Goal: Task Accomplishment & Management: Manage account settings

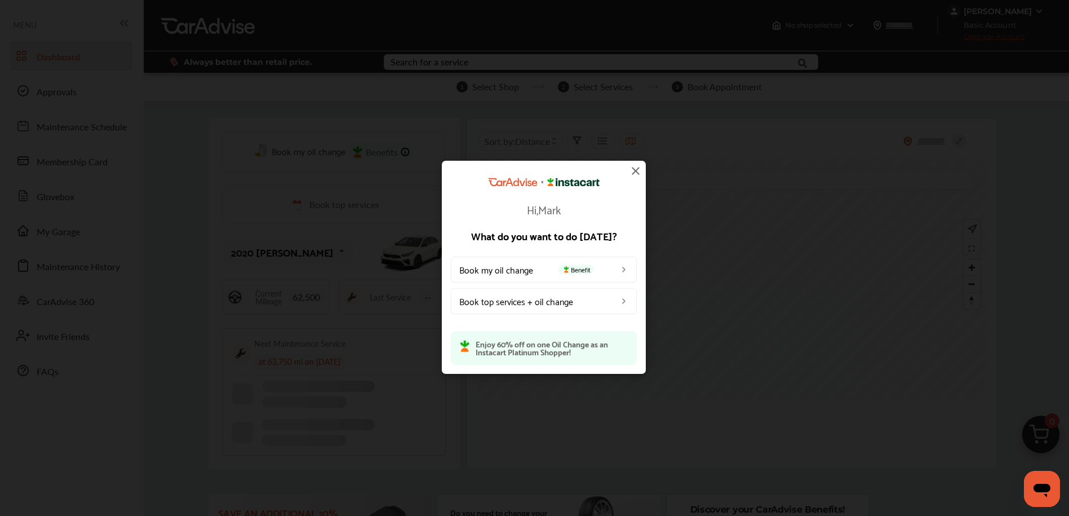
click at [636, 170] on img at bounding box center [636, 171] width 14 height 14
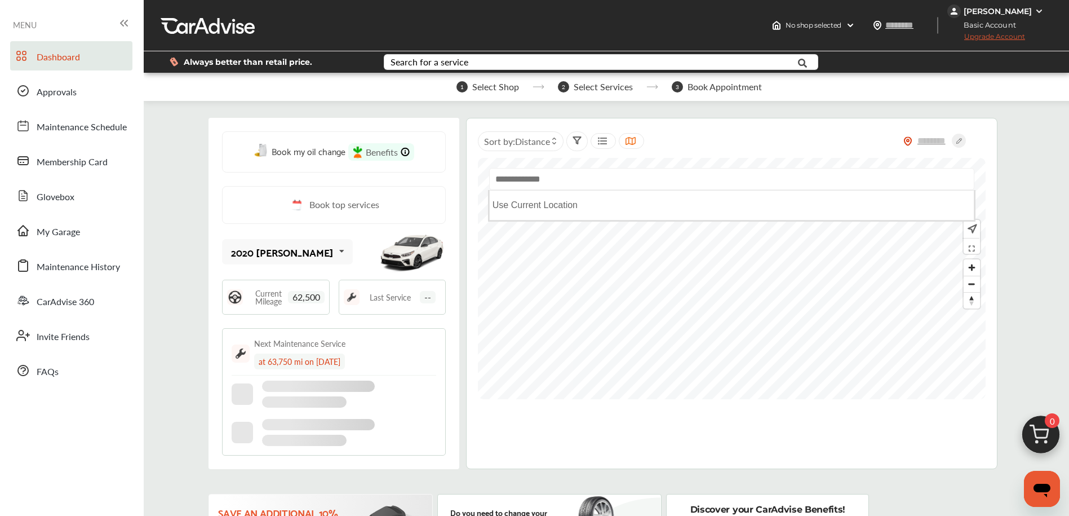
click at [636, 170] on input "text" at bounding box center [731, 179] width 485 height 22
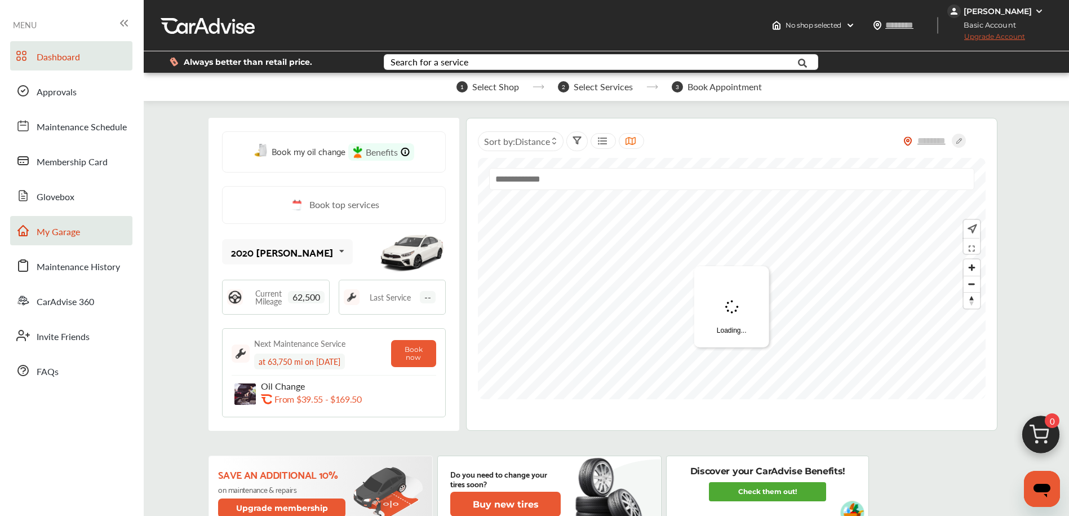
click at [52, 232] on span "My Garage" at bounding box center [58, 232] width 43 height 15
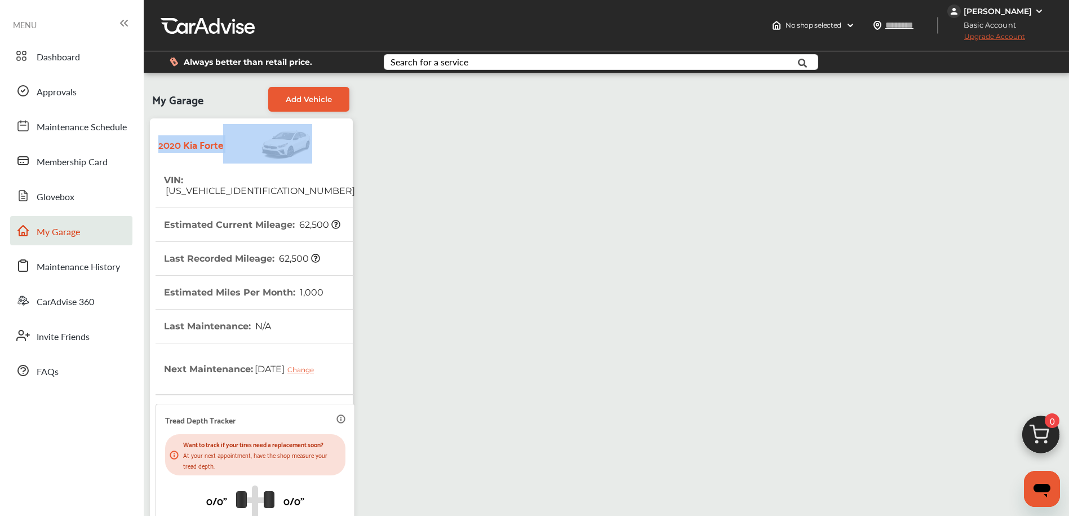
drag, startPoint x: 156, startPoint y: 143, endPoint x: 246, endPoint y: 148, distance: 89.7
click at [246, 148] on div "2020 [PERSON_NAME]" at bounding box center [252, 143] width 192 height 39
click at [245, 147] on img at bounding box center [267, 143] width 89 height 39
click at [228, 112] on div "My Garage Add Vehicle 2020 Kia [PERSON_NAME] : [US_VEHICLE_IDENTIFICATION_NUMBE…" at bounding box center [252, 359] width 210 height 556
click at [223, 143] on strong "2020 [PERSON_NAME]" at bounding box center [190, 143] width 65 height 17
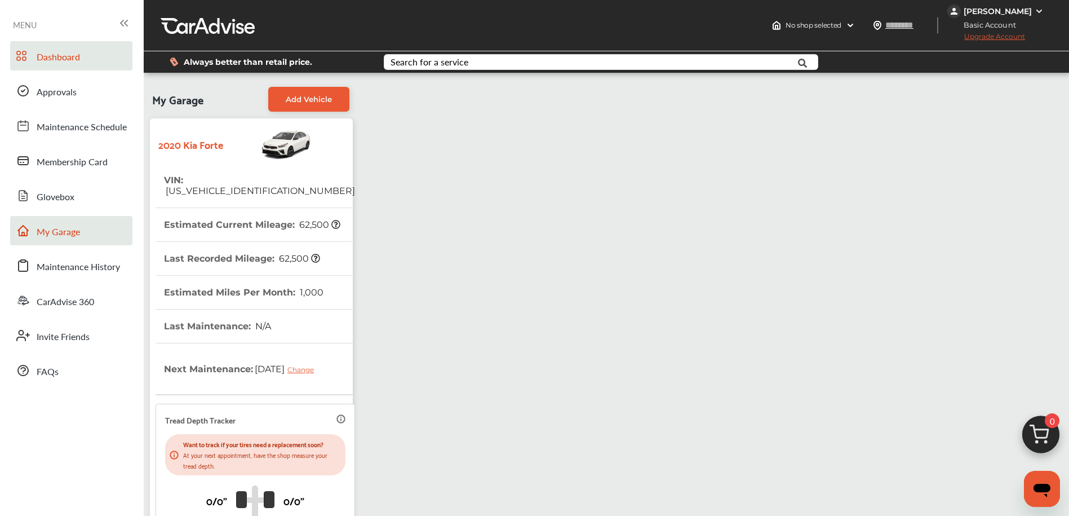
click at [85, 61] on link "Dashboard" at bounding box center [71, 55] width 122 height 29
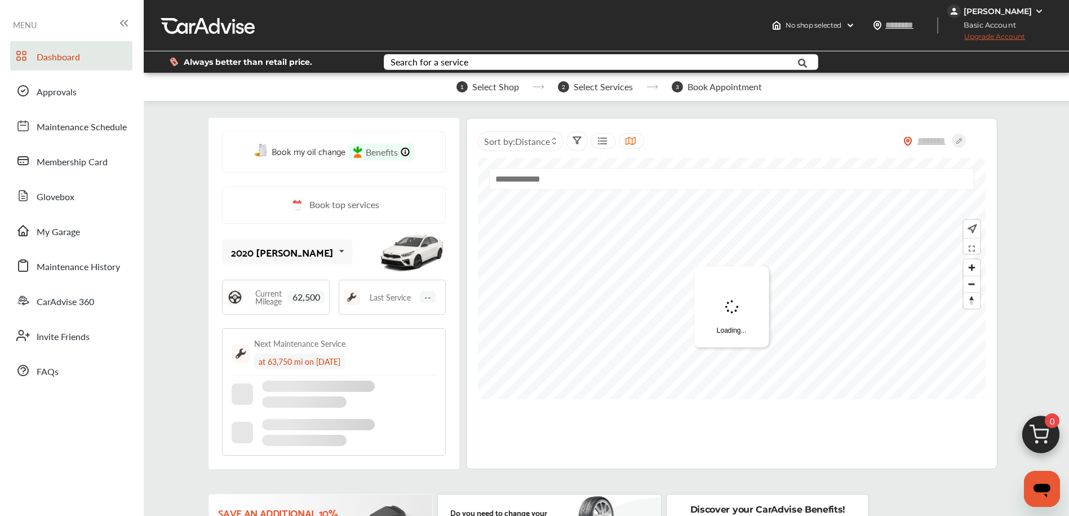
click at [1041, 432] on img at bounding box center [1041, 437] width 54 height 54
